Goal: Information Seeking & Learning: Check status

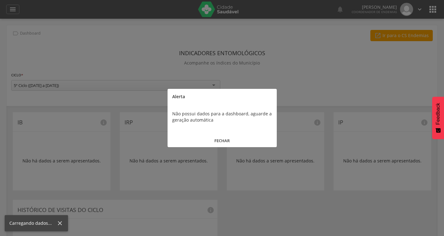
click at [228, 139] on button "FECHAR" at bounding box center [222, 140] width 109 height 13
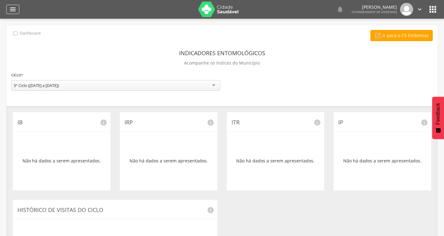
click at [9, 8] on icon "" at bounding box center [12, 9] width 7 height 7
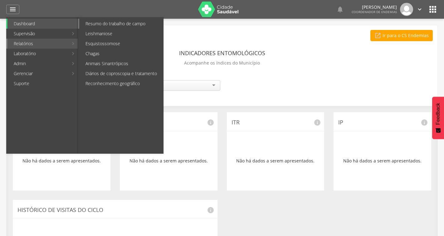
click at [104, 23] on link "Resumo do trabalho de campo" at bounding box center [121, 24] width 84 height 10
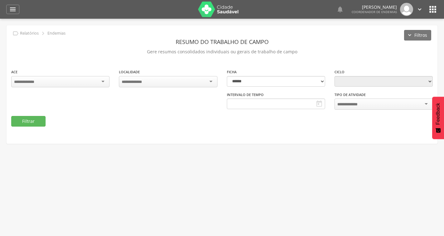
type input "**********"
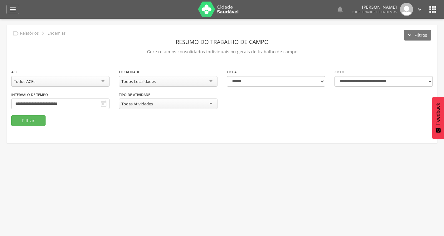
click at [97, 81] on div "Todos ACEs" at bounding box center [60, 81] width 98 height 11
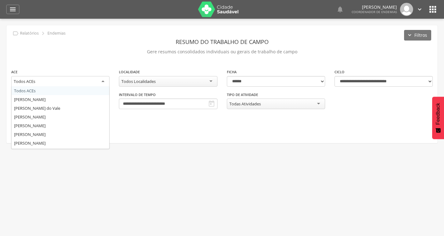
click at [98, 50] on p "Gere resumos consolidados individuais ou gerais de trabalho de campo" at bounding box center [222, 51] width 422 height 9
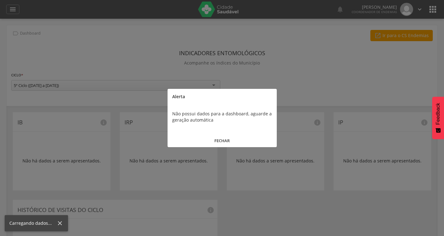
click at [221, 139] on button "FECHAR" at bounding box center [222, 140] width 109 height 13
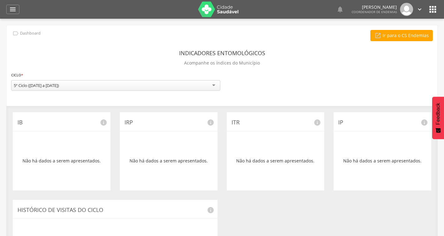
click at [413, 23] on div " Usuários  Perfil do Usuário ROBIN RODRIGUES OLIVEIRA DA SILVA CPF: 000.000.0…" at bounding box center [222, 137] width 444 height 236
click at [413, 29] on div "**********" at bounding box center [222, 184] width 431 height 319
click at [413, 33] on link " Ir para o CS Endemias" at bounding box center [402, 35] width 62 height 11
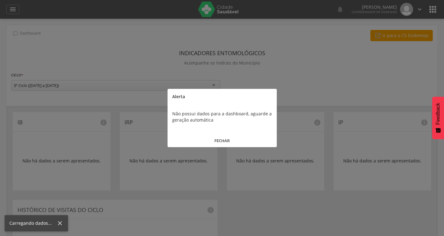
click at [220, 139] on button "FECHAR" at bounding box center [222, 140] width 109 height 13
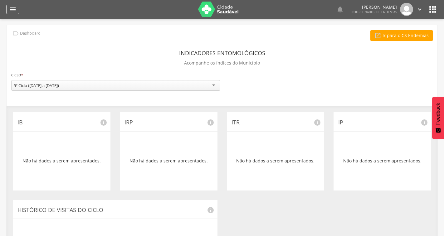
click at [17, 12] on div "" at bounding box center [12, 9] width 13 height 9
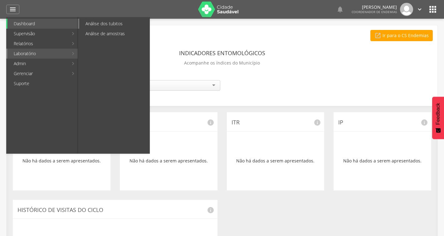
click at [115, 27] on link "Análise dos tubitos" at bounding box center [114, 24] width 70 height 10
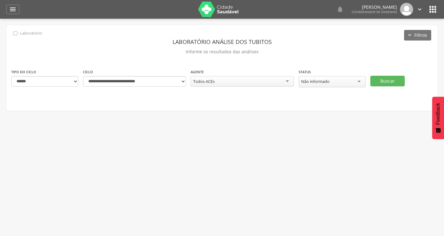
click at [213, 85] on div "Todos ACEs" at bounding box center [242, 81] width 103 height 11
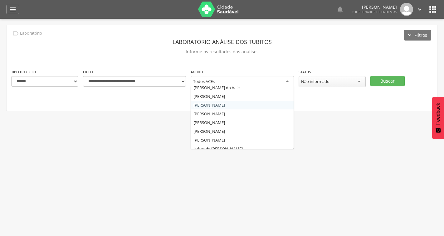
scroll to position [31, 0]
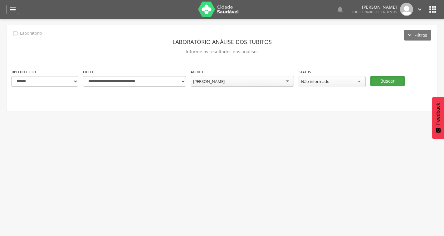
click at [388, 80] on button "Buscar" at bounding box center [388, 81] width 34 height 11
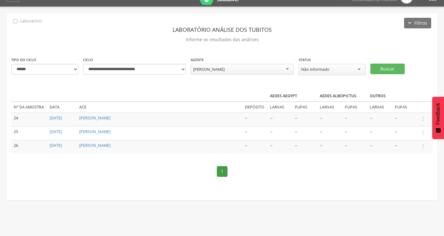
scroll to position [19, 0]
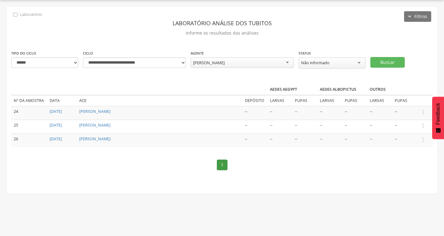
click at [225, 60] on div "[PERSON_NAME]" at bounding box center [209, 63] width 32 height 6
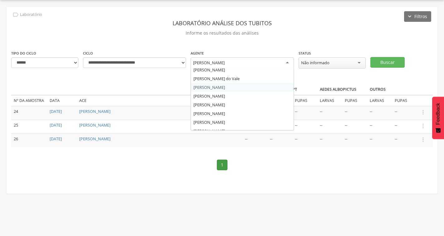
scroll to position [0, 0]
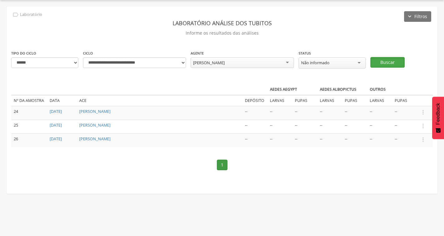
click at [393, 65] on button "Buscar" at bounding box center [388, 62] width 34 height 11
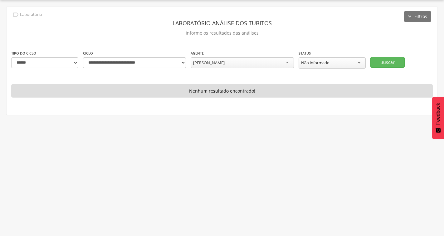
click at [397, 68] on div "**********" at bounding box center [222, 62] width 431 height 25
click at [384, 61] on button "Buscar" at bounding box center [388, 62] width 34 height 11
click at [357, 64] on div "Não informado" at bounding box center [332, 62] width 67 height 11
click at [373, 63] on button "Buscar" at bounding box center [388, 62] width 34 height 11
